Goal: Transaction & Acquisition: Purchase product/service

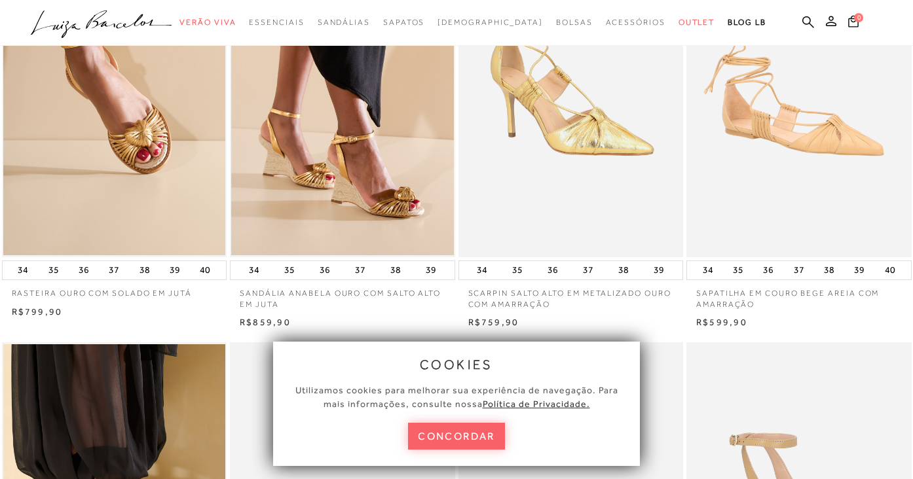
scroll to position [161, 0]
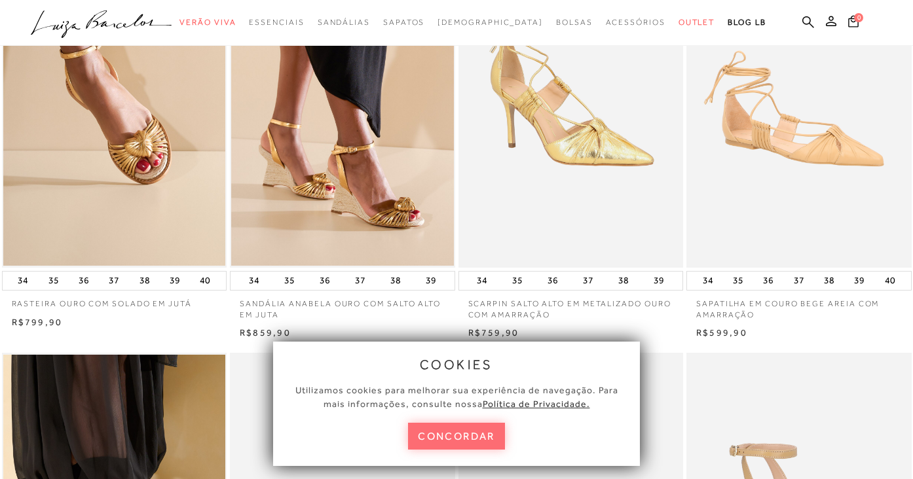
click at [486, 445] on button "concordar" at bounding box center [456, 436] width 97 height 27
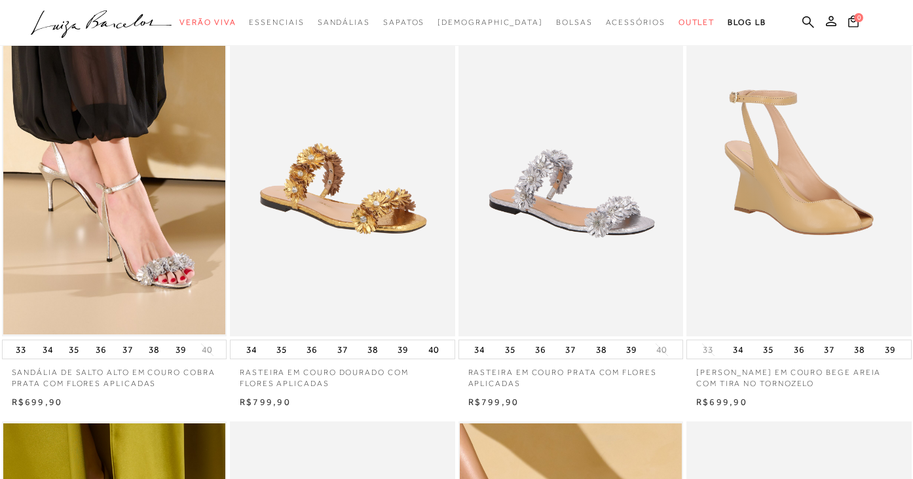
scroll to position [423, 0]
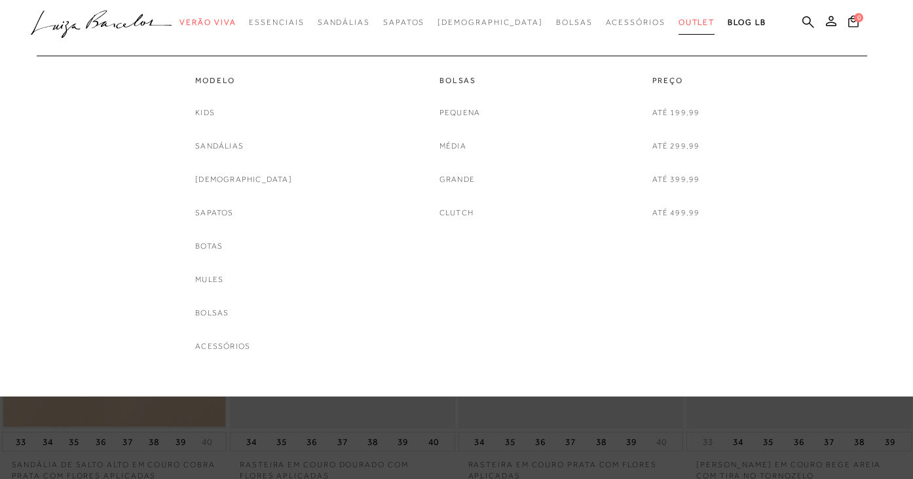
click at [679, 20] on span "Outlet" at bounding box center [697, 22] width 37 height 9
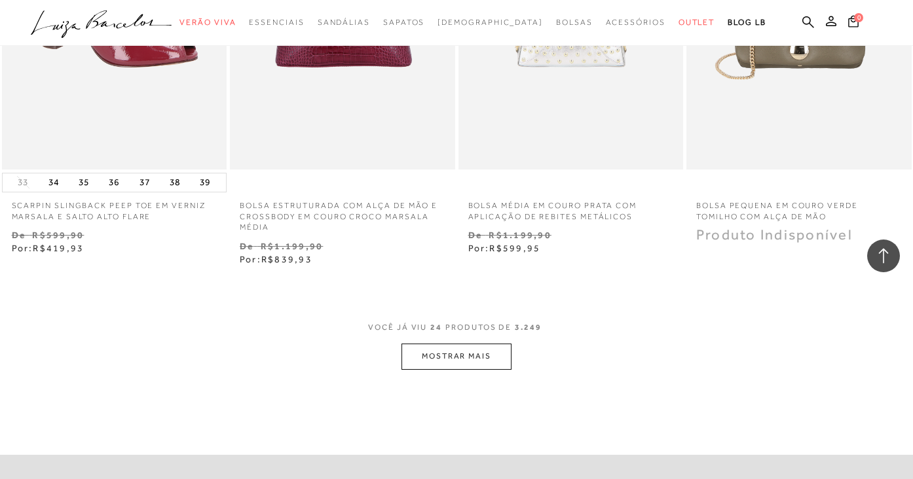
scroll to position [2416, 0]
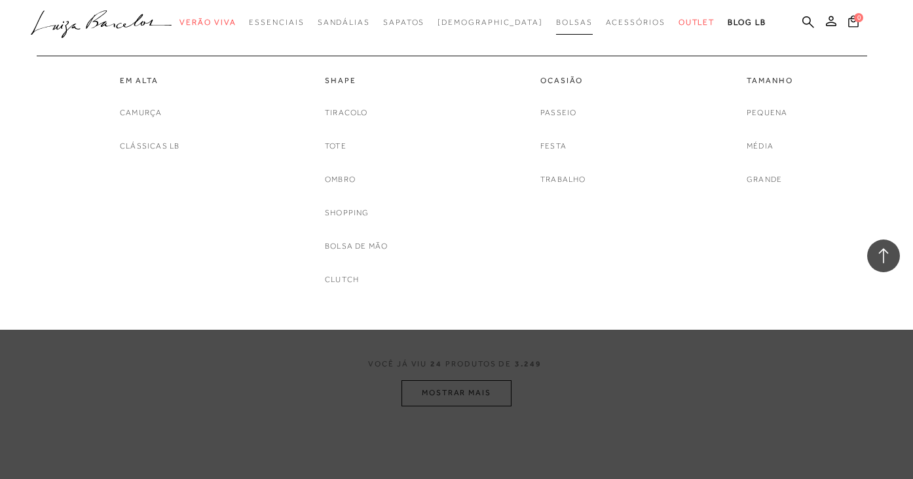
click at [556, 17] on link "Bolsas" at bounding box center [574, 22] width 37 height 24
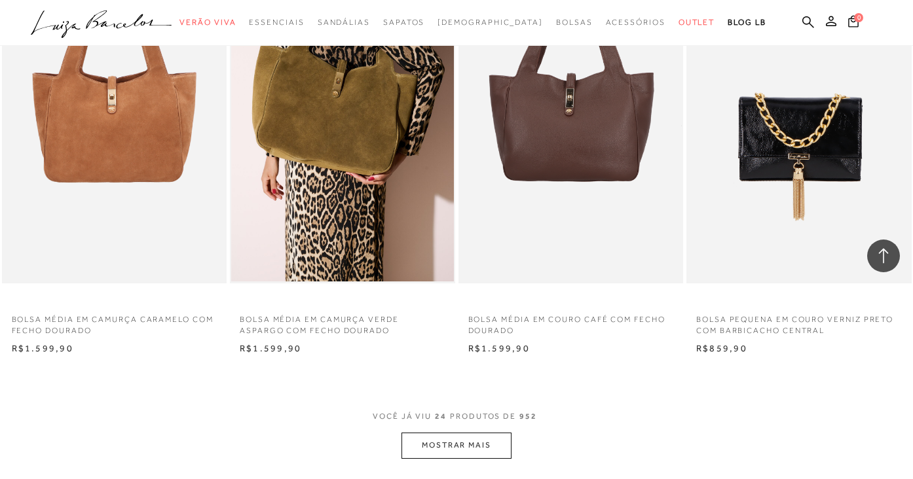
scroll to position [2266, 0]
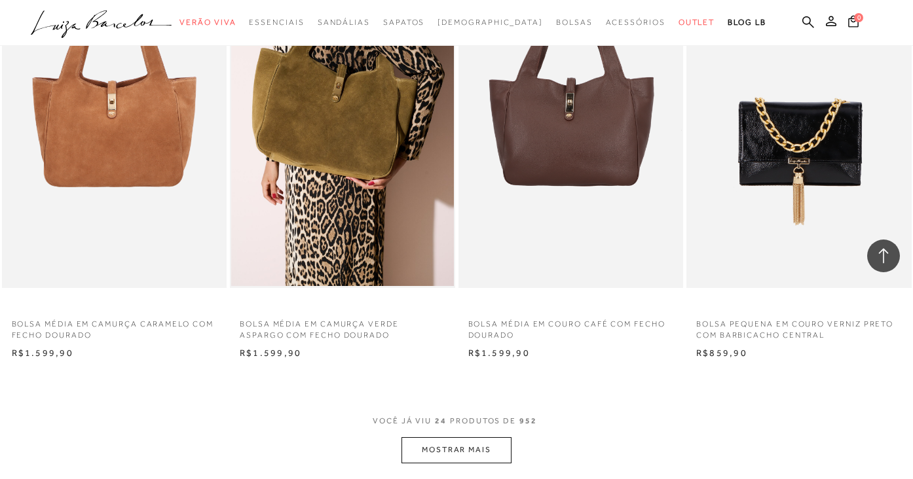
click at [459, 442] on button "MOSTRAR MAIS" at bounding box center [457, 451] width 110 height 26
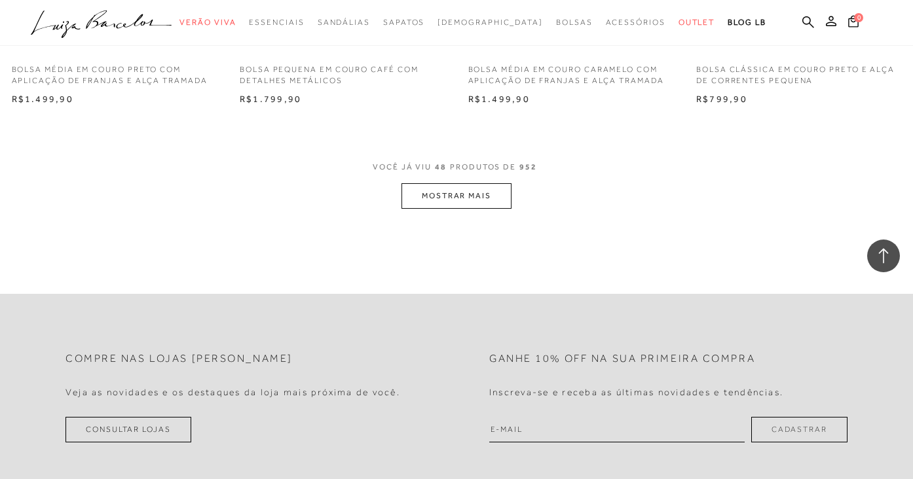
scroll to position [5077, 0]
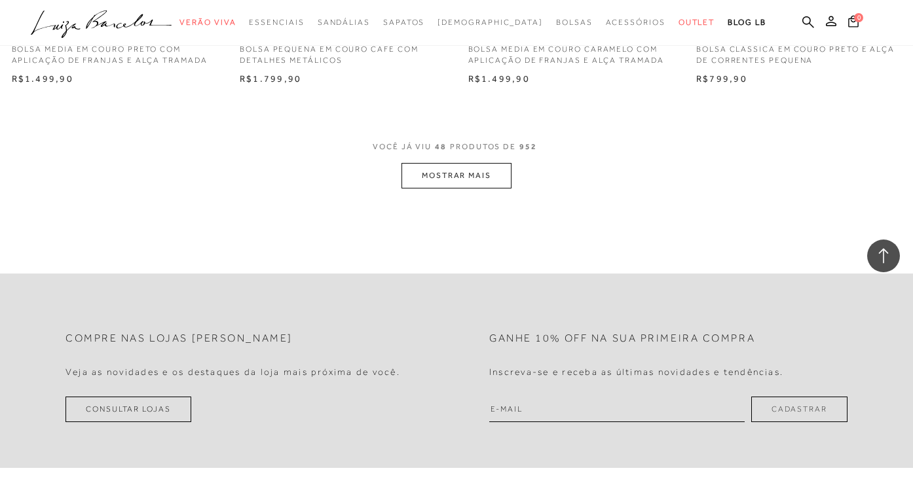
click at [459, 166] on button "MOSTRAR MAIS" at bounding box center [457, 176] width 110 height 26
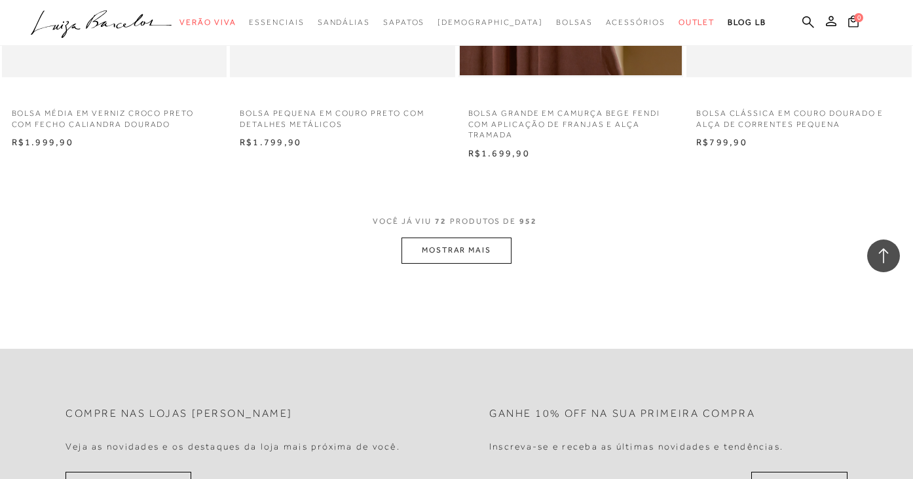
scroll to position [7595, 0]
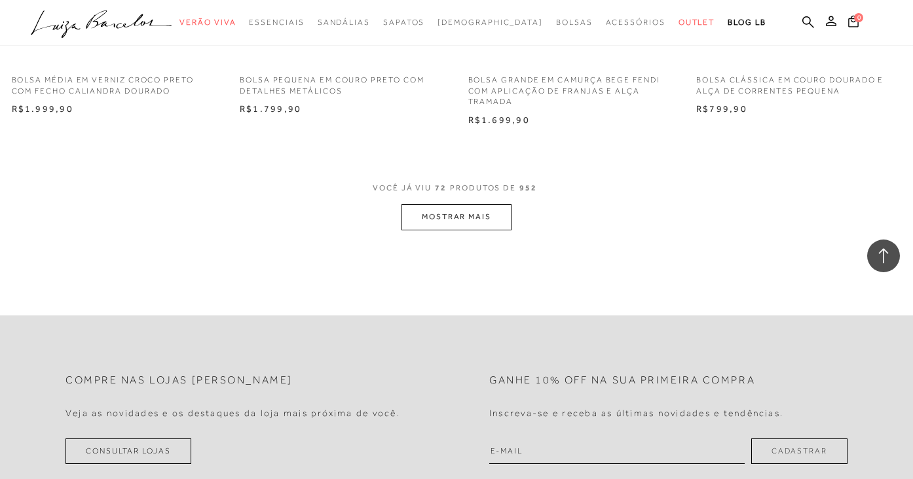
click at [484, 204] on button "MOSTRAR MAIS" at bounding box center [457, 217] width 110 height 26
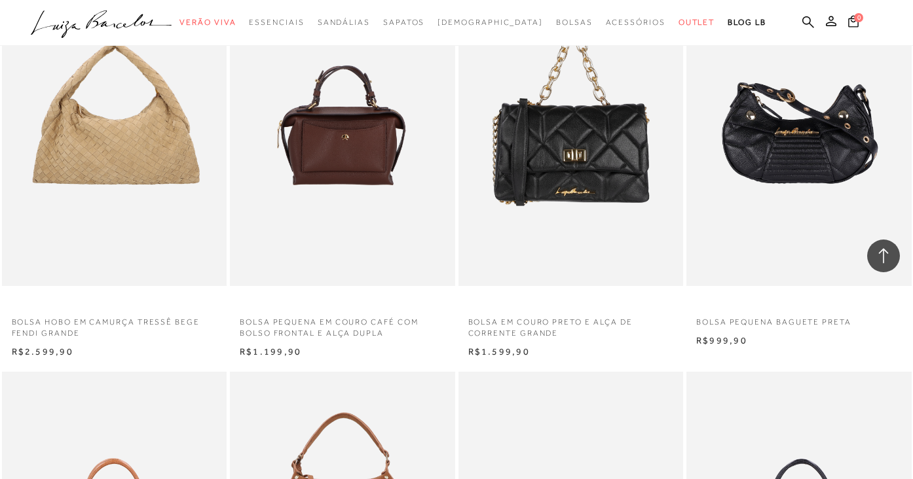
scroll to position [8209, 0]
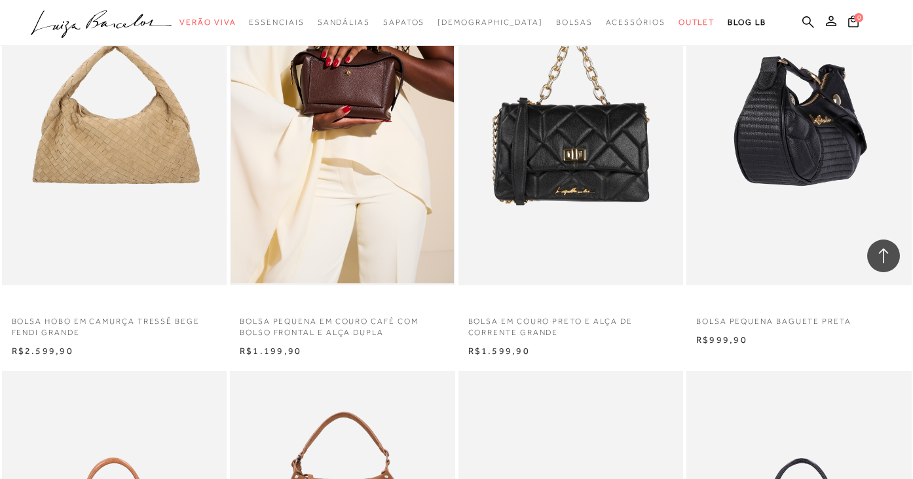
click at [766, 217] on img at bounding box center [800, 116] width 224 height 337
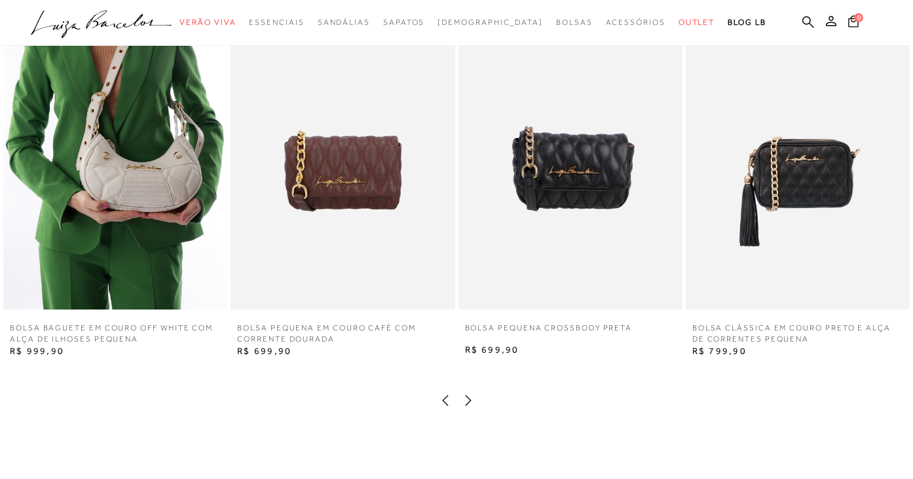
scroll to position [1644, 0]
